Goal: Transaction & Acquisition: Purchase product/service

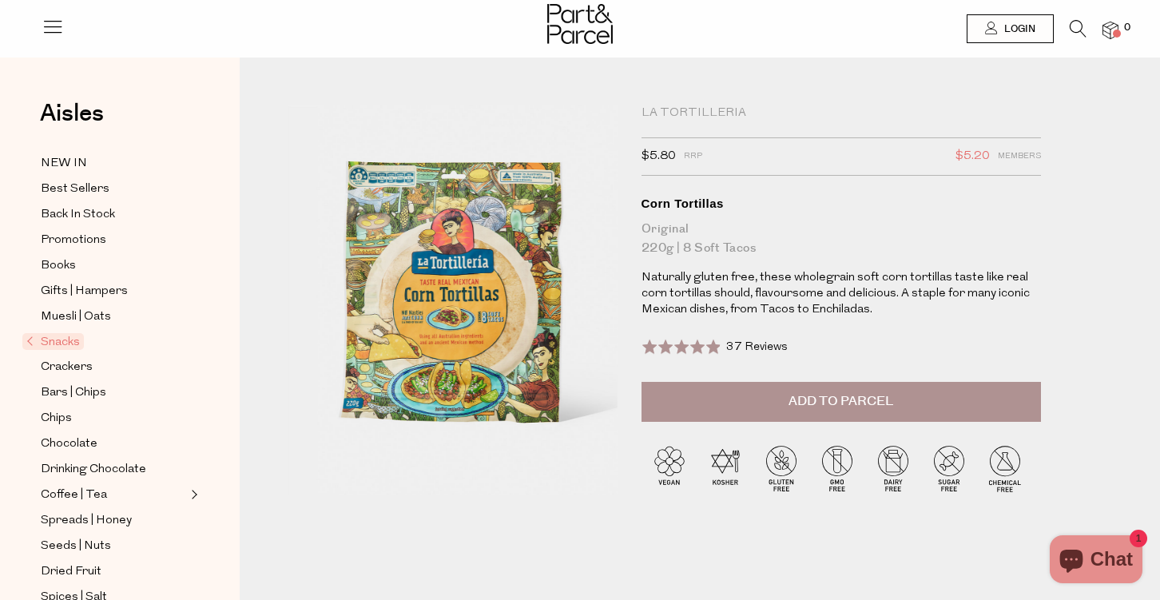
click at [804, 399] on span "Add to Parcel" at bounding box center [840, 401] width 105 height 18
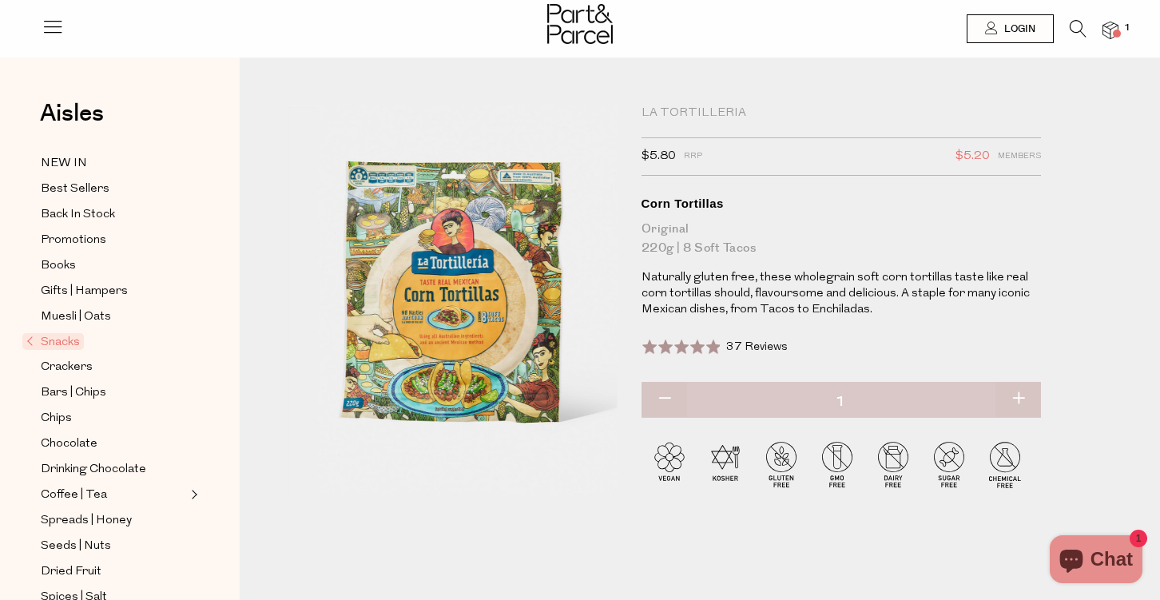
click at [54, 23] on icon at bounding box center [53, 26] width 22 height 22
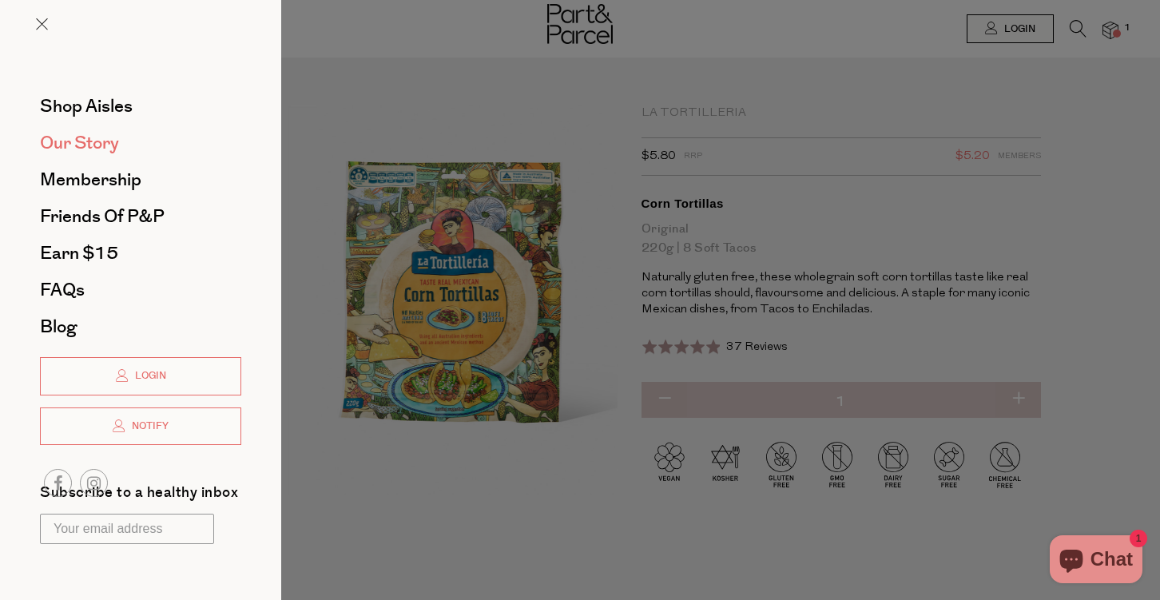
click at [73, 139] on span "Our Story" at bounding box center [79, 143] width 79 height 26
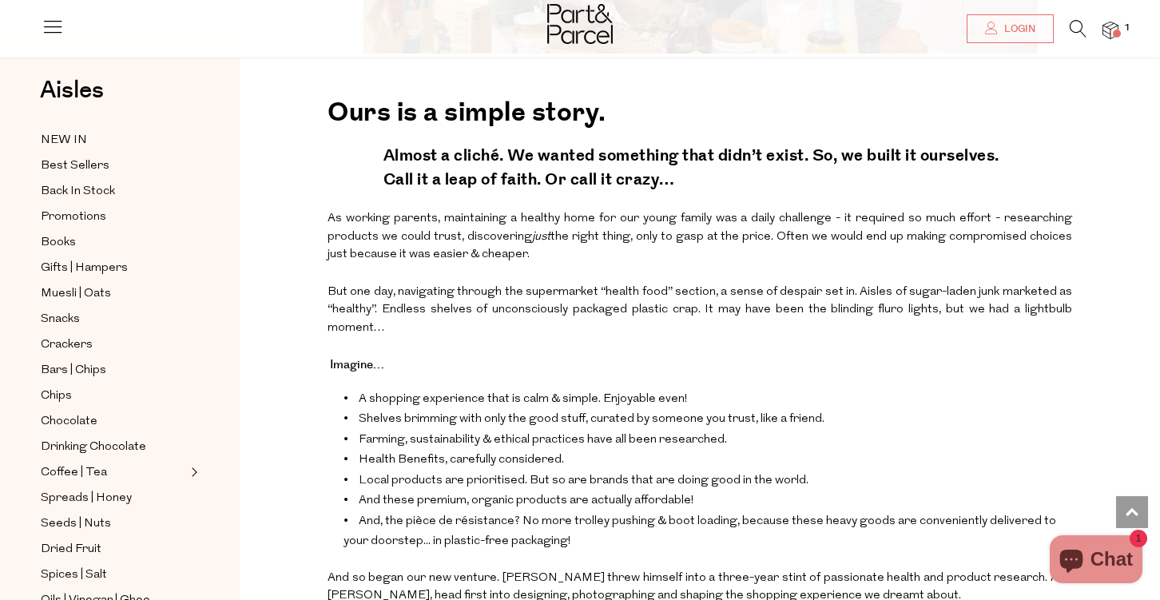
click at [46, 23] on icon at bounding box center [53, 26] width 22 height 22
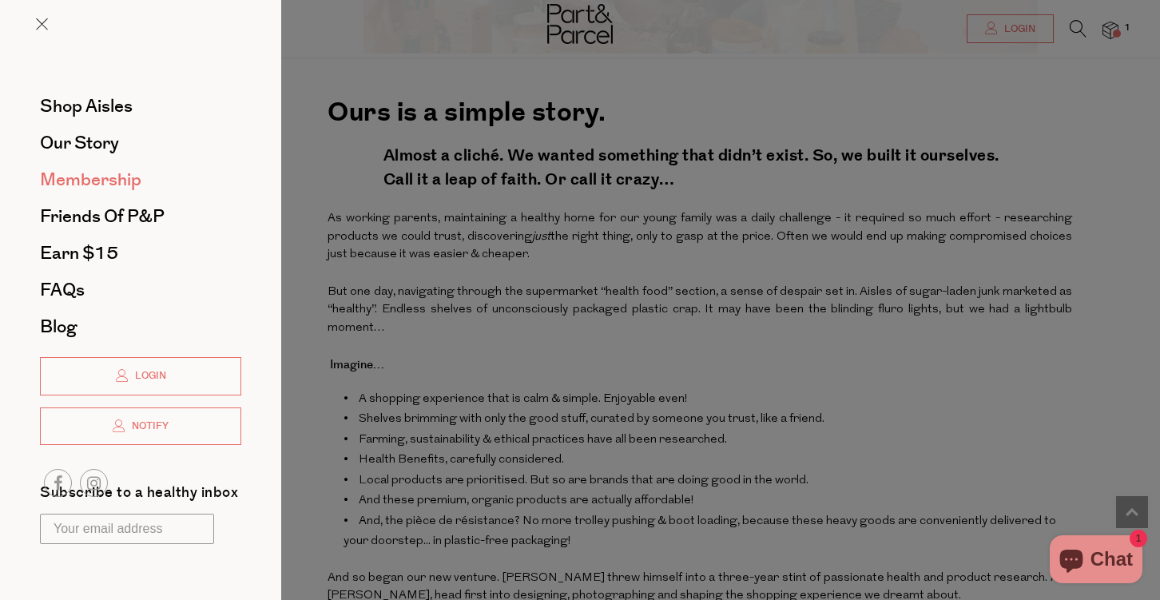
click at [89, 181] on span "Membership" at bounding box center [90, 180] width 101 height 26
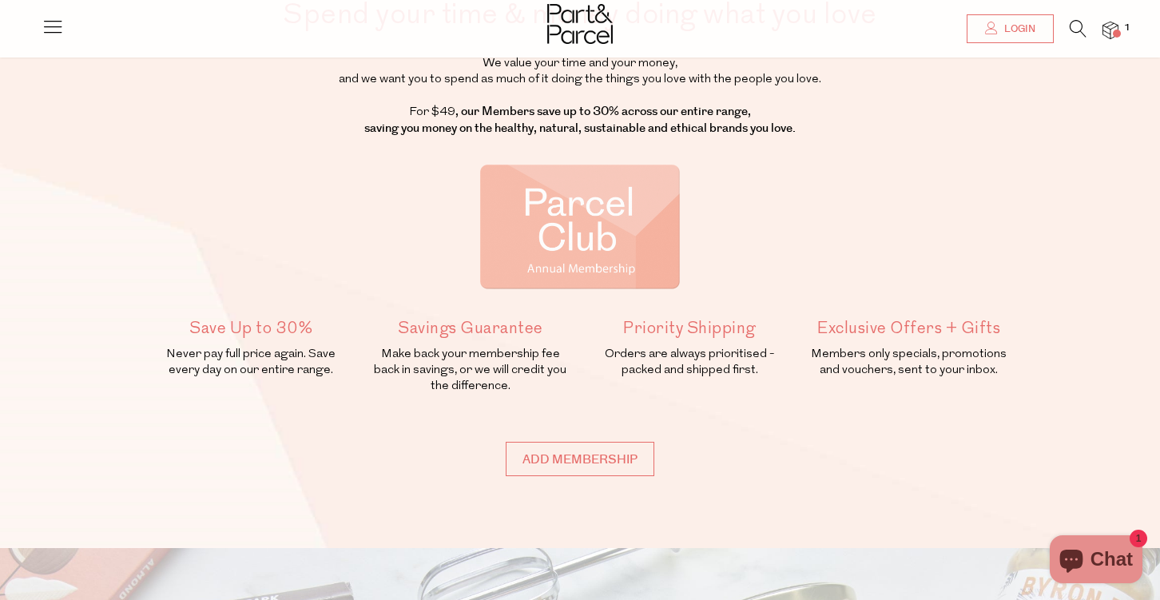
scroll to position [135, 0]
click at [49, 26] on icon at bounding box center [53, 26] width 22 height 22
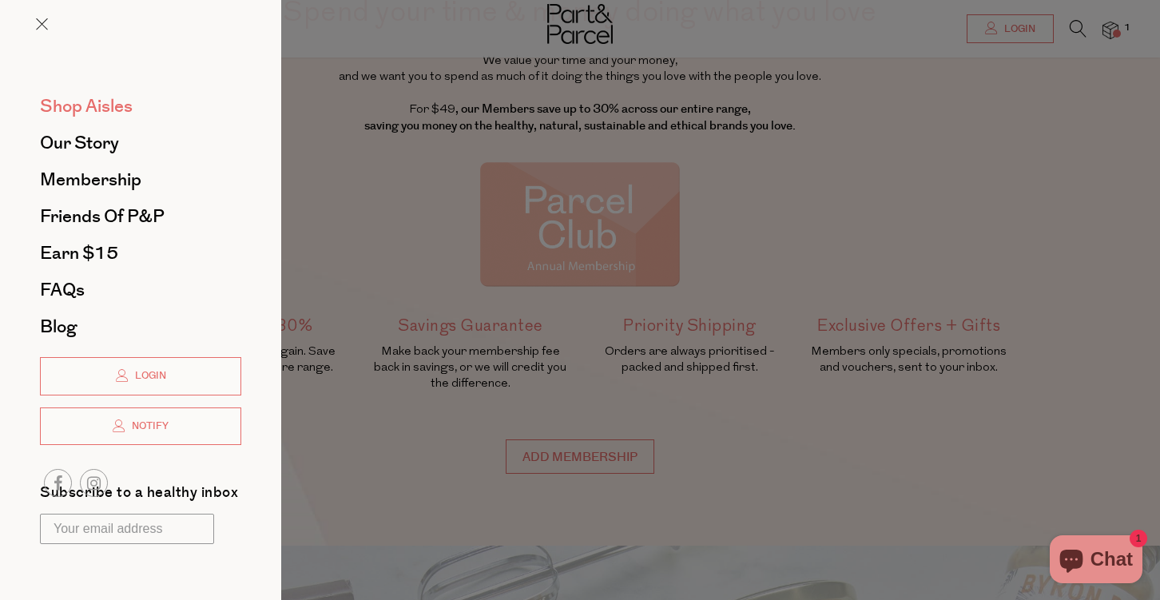
click at [92, 101] on span "Shop Aisles" at bounding box center [86, 106] width 93 height 26
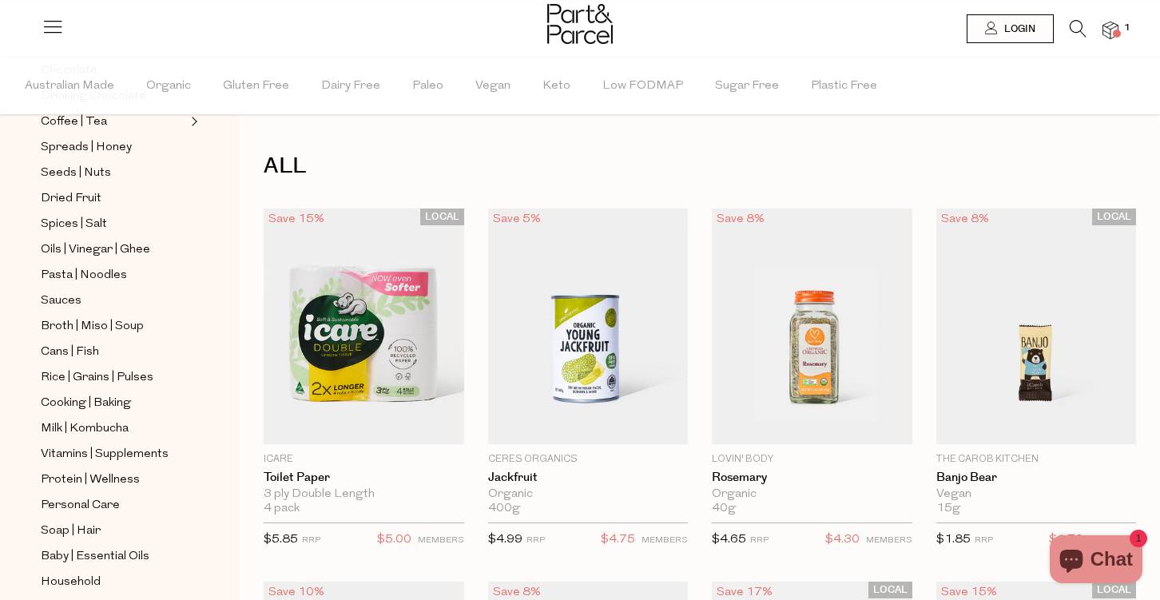
scroll to position [447, 0]
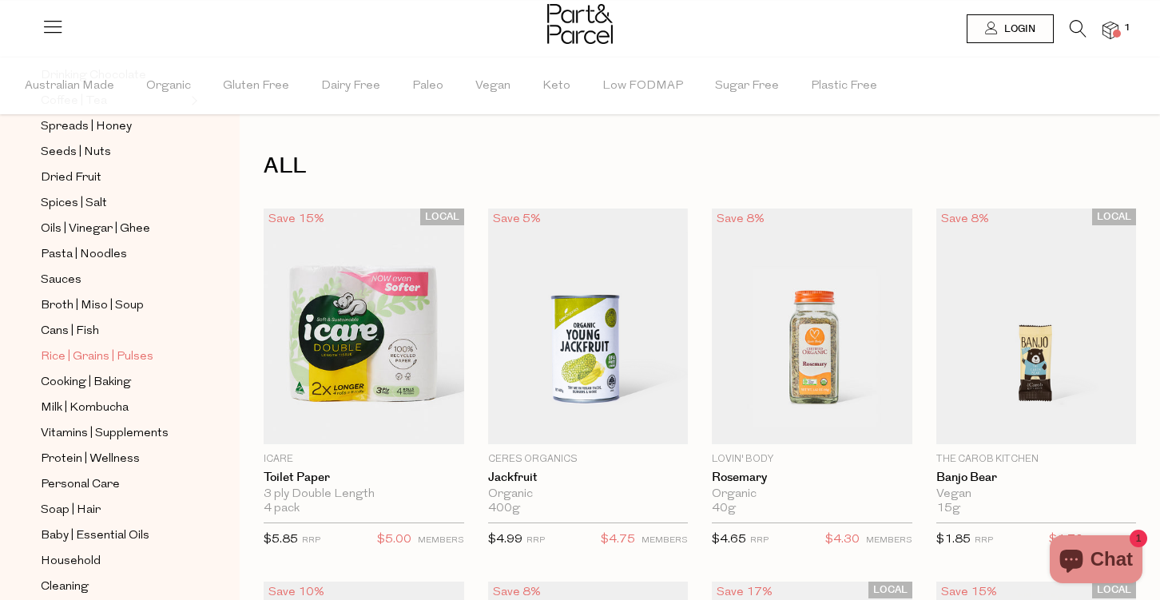
click at [66, 352] on span "Rice | Grains | Pulses" at bounding box center [97, 357] width 113 height 19
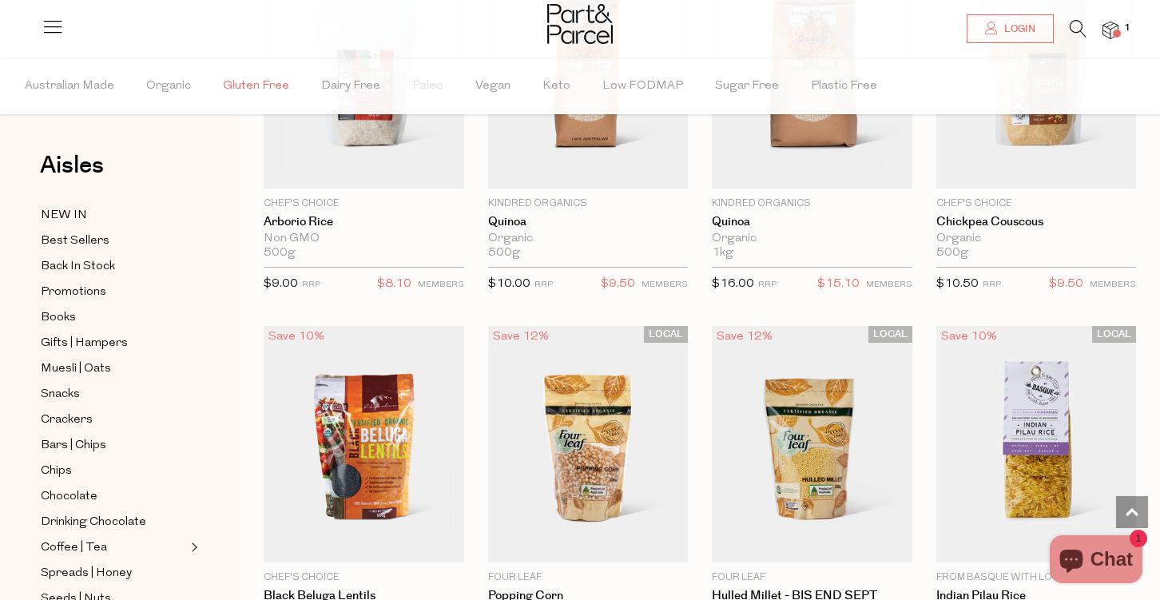
click at [249, 87] on span "Gluten Free" at bounding box center [256, 86] width 66 height 56
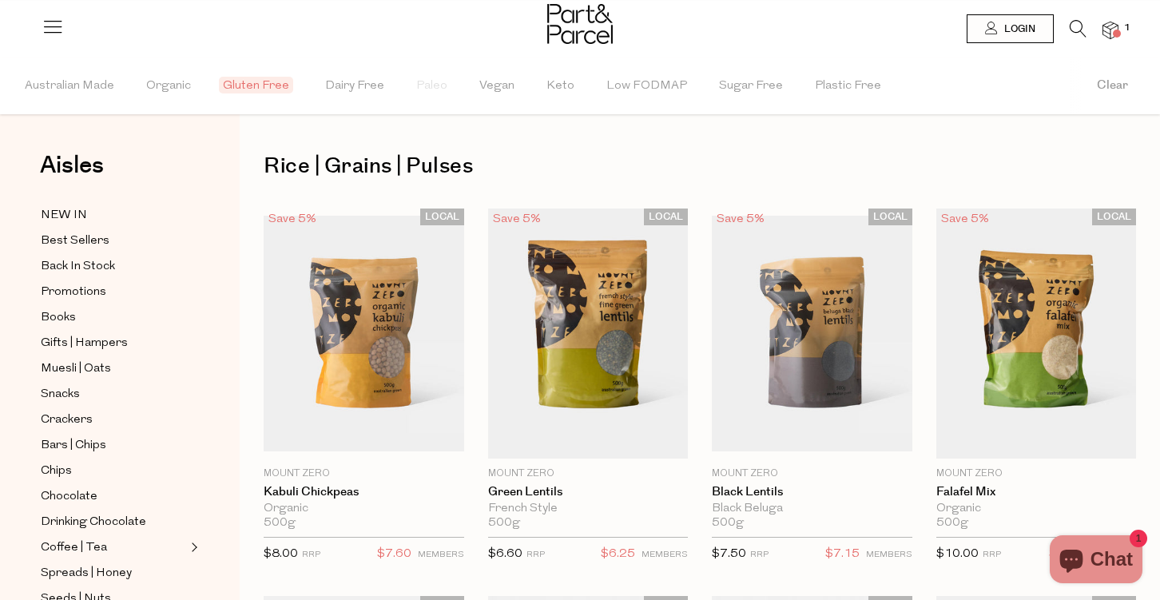
click at [263, 73] on button "Gluten Free" at bounding box center [258, 86] width 70 height 56
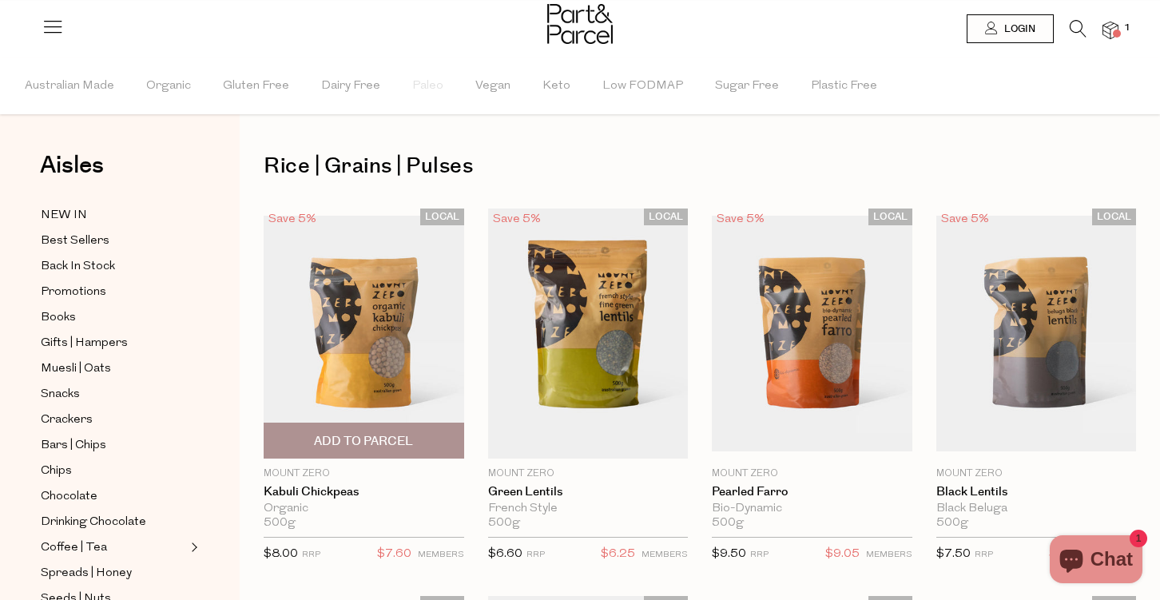
click at [358, 326] on img at bounding box center [364, 334] width 201 height 236
